Goal: Task Accomplishment & Management: Use online tool/utility

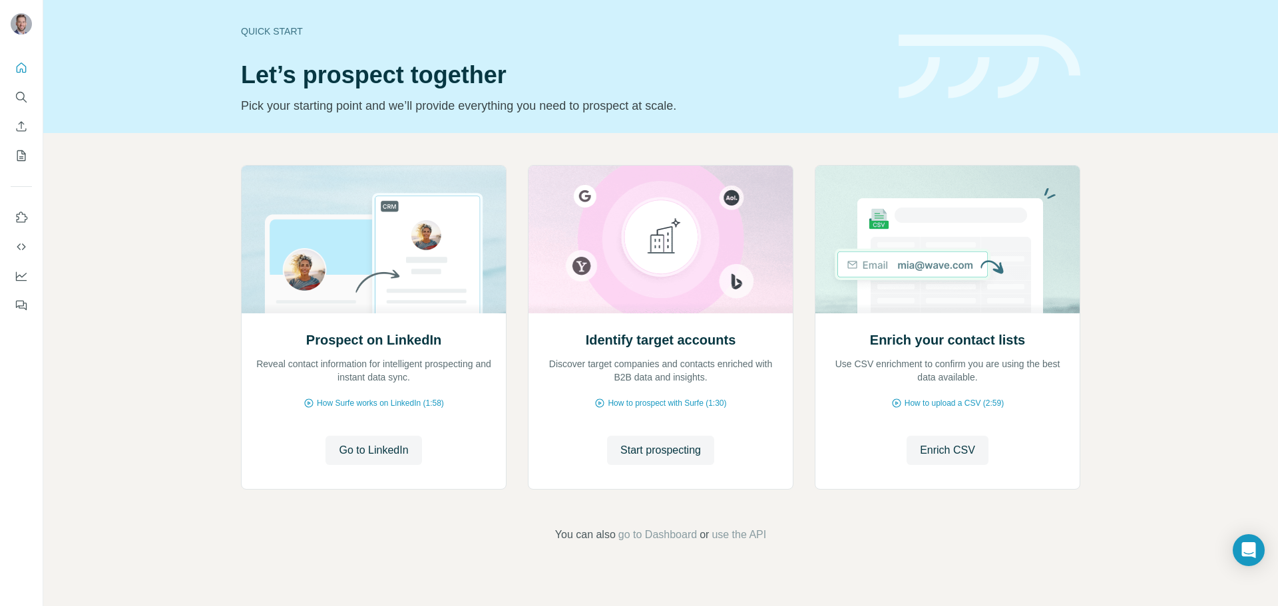
click at [729, 91] on div "Quick start Let’s prospect together Pick your starting point and we’ll provide …" at bounding box center [562, 66] width 642 height 97
click at [19, 64] on icon "Quick start" at bounding box center [21, 67] width 13 height 13
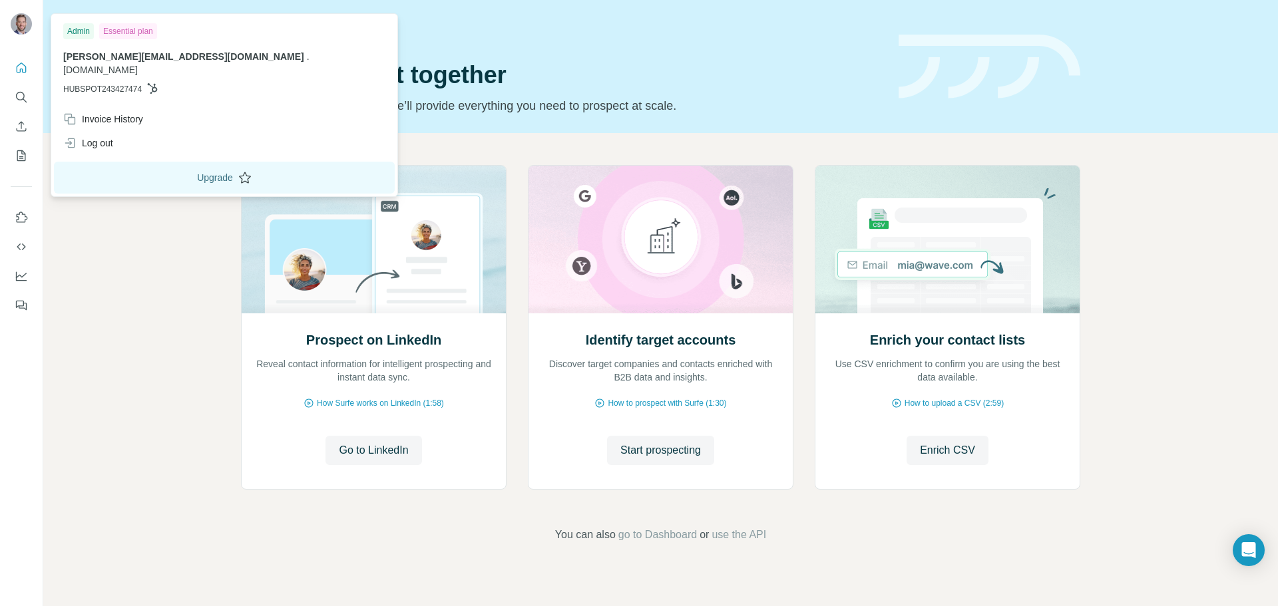
click at [146, 162] on button "Upgrade" at bounding box center [224, 178] width 341 height 32
